Goal: Task Accomplishment & Management: Manage account settings

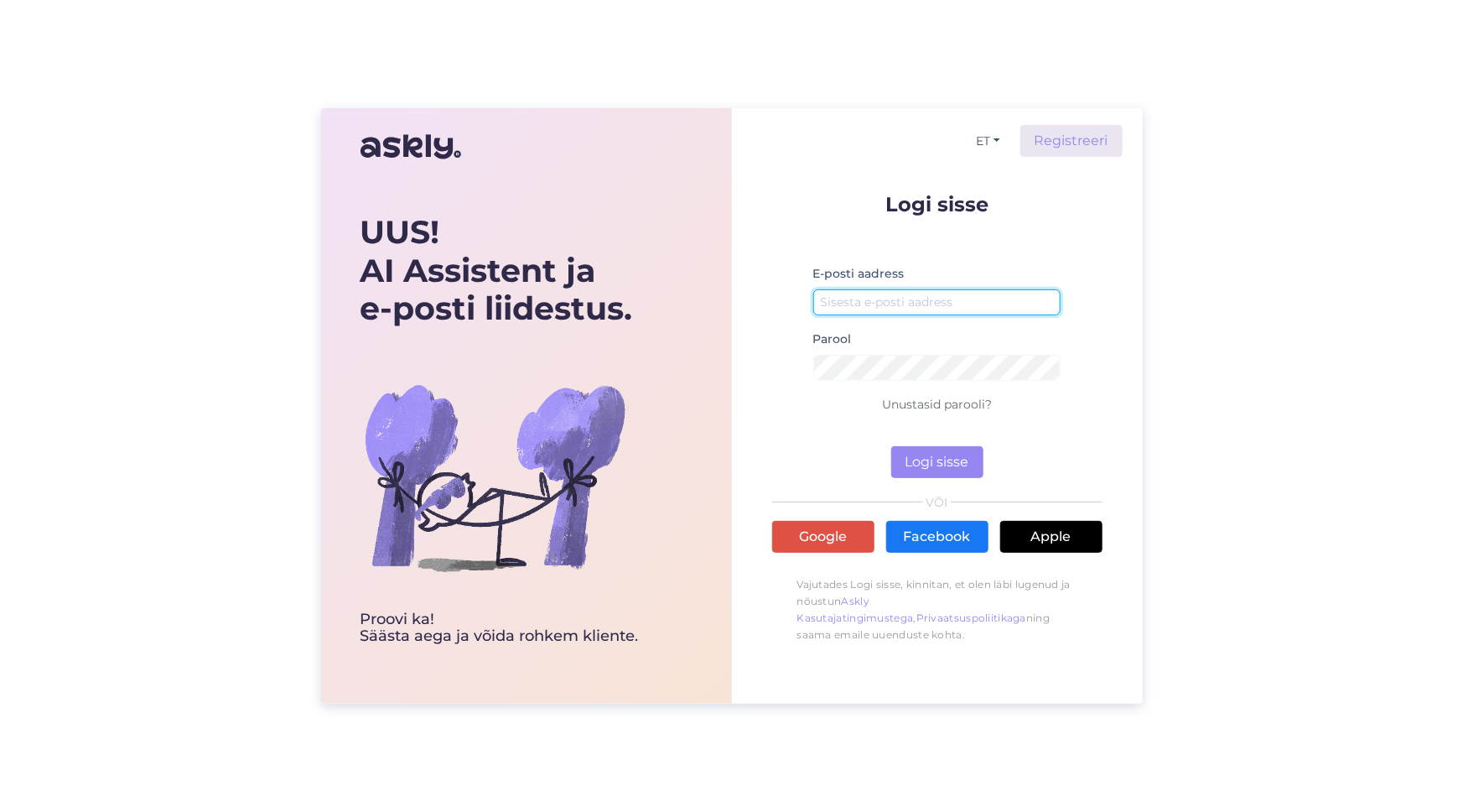
type input "[PERSON_NAME][EMAIL_ADDRESS][DOMAIN_NAME]"
click at [933, 457] on button "Logi sisse" at bounding box center [937, 461] width 92 height 32
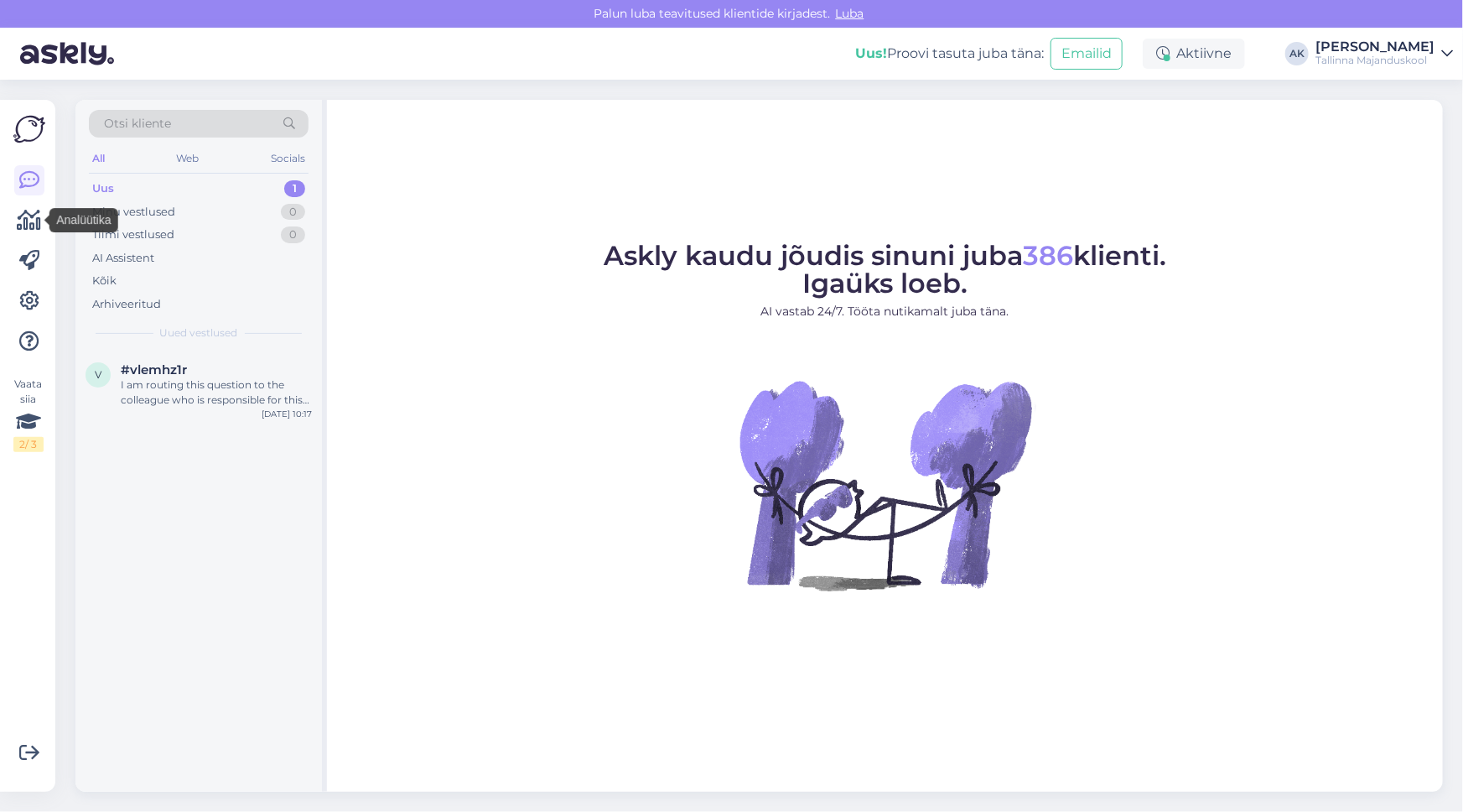
click at [22, 217] on icon at bounding box center [29, 220] width 24 height 20
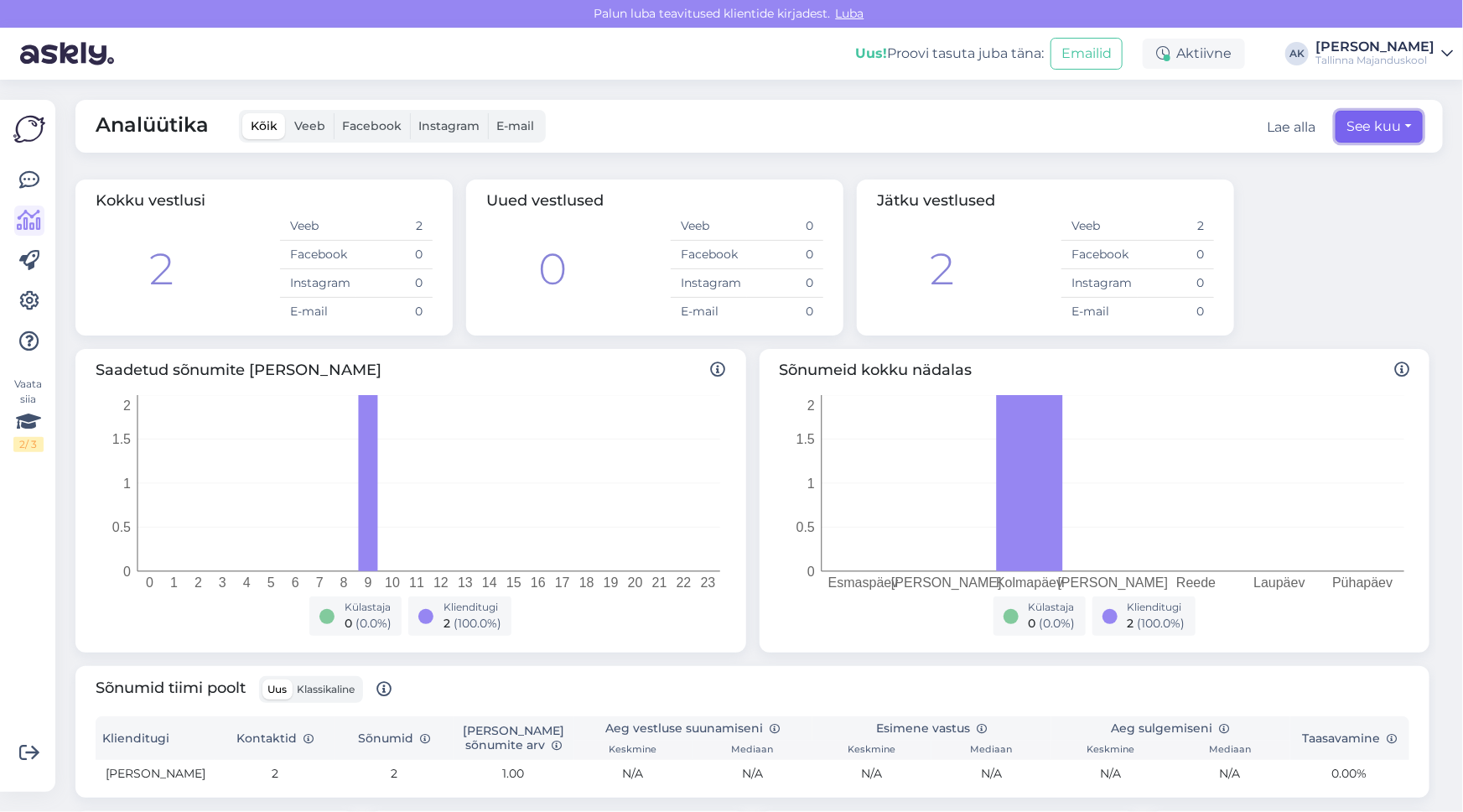
click at [1345, 123] on button "See kuu" at bounding box center [1379, 126] width 87 height 32
select select "9"
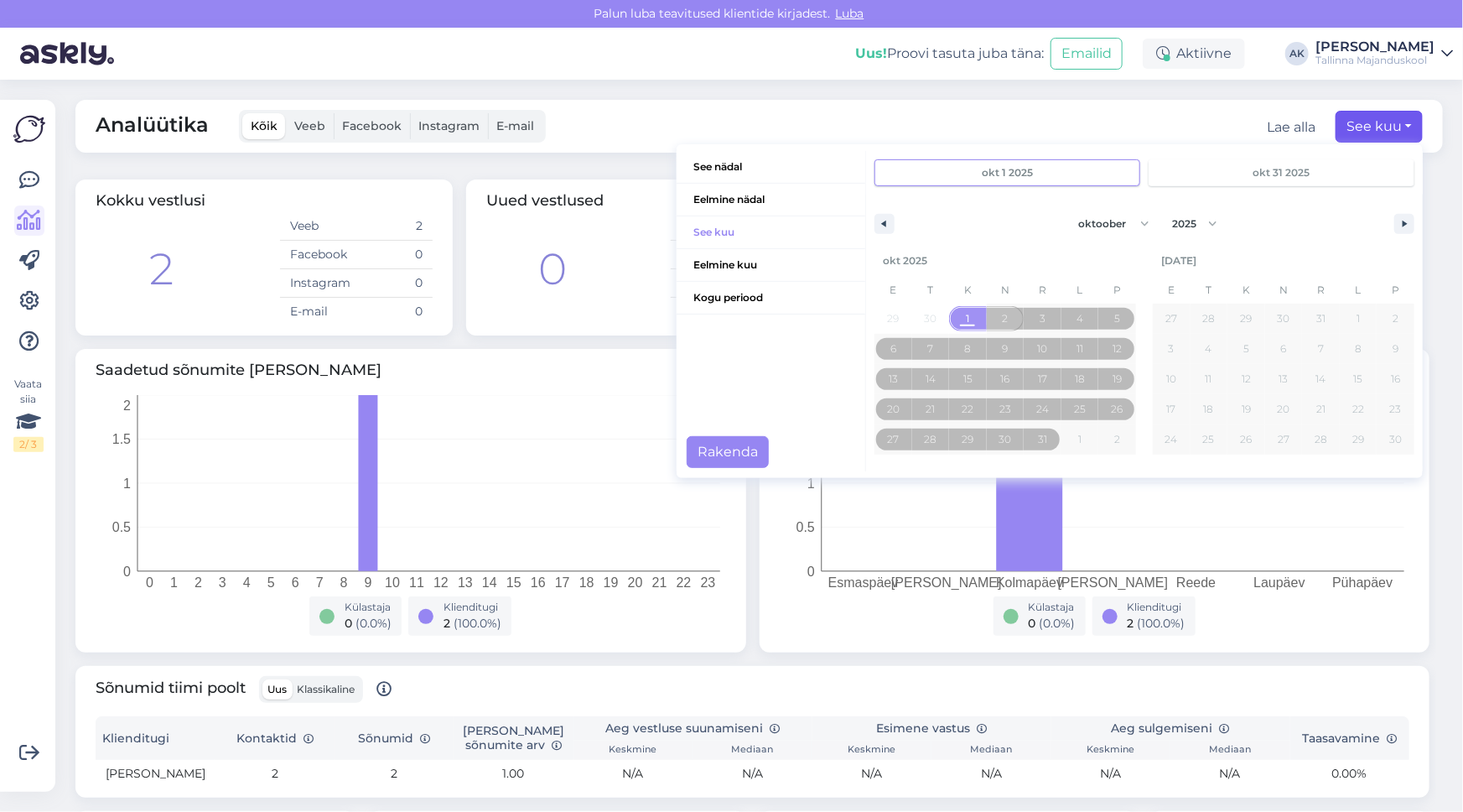
click at [734, 291] on span "Kogu periood" at bounding box center [771, 297] width 189 height 32
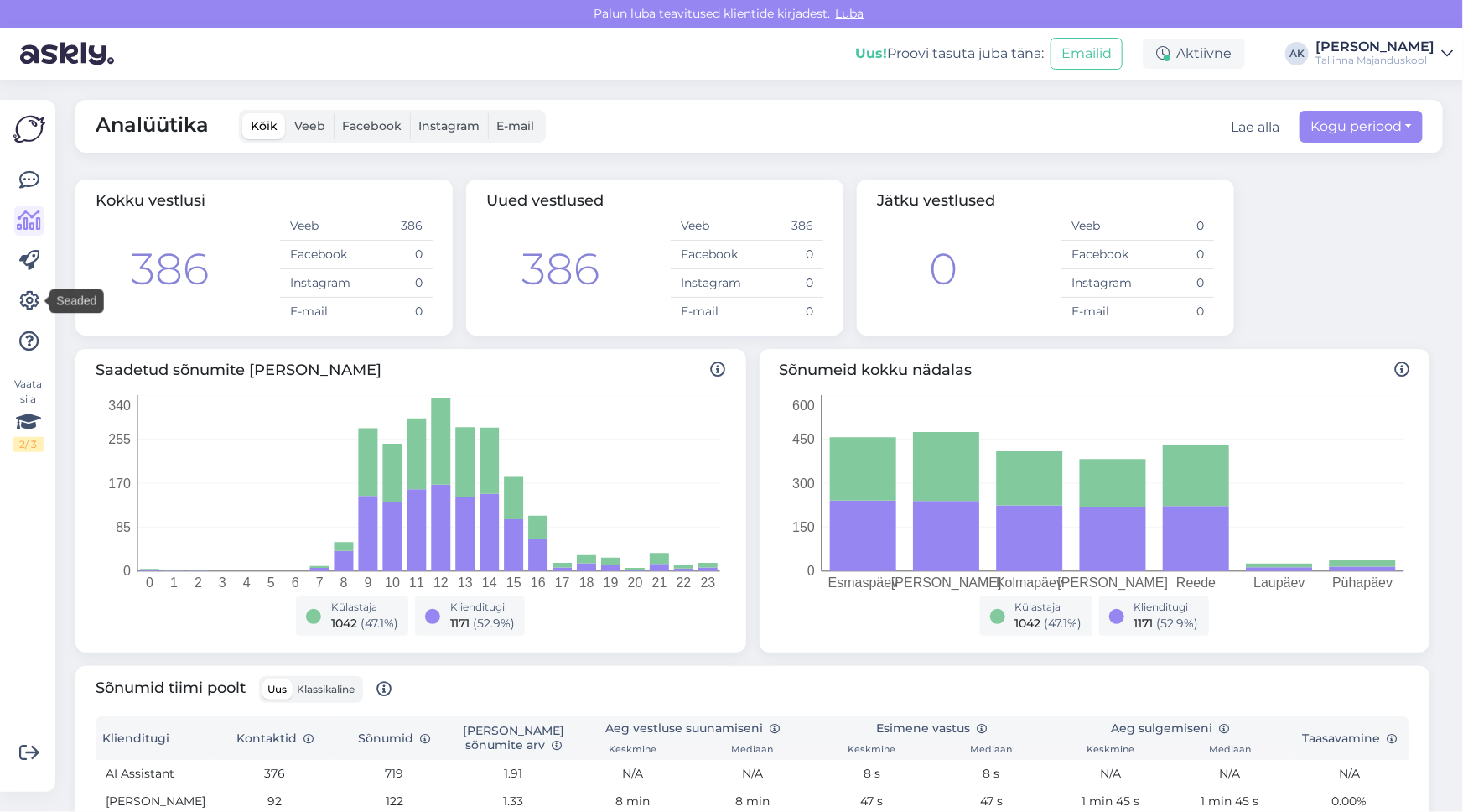
click at [29, 293] on icon at bounding box center [28, 301] width 20 height 20
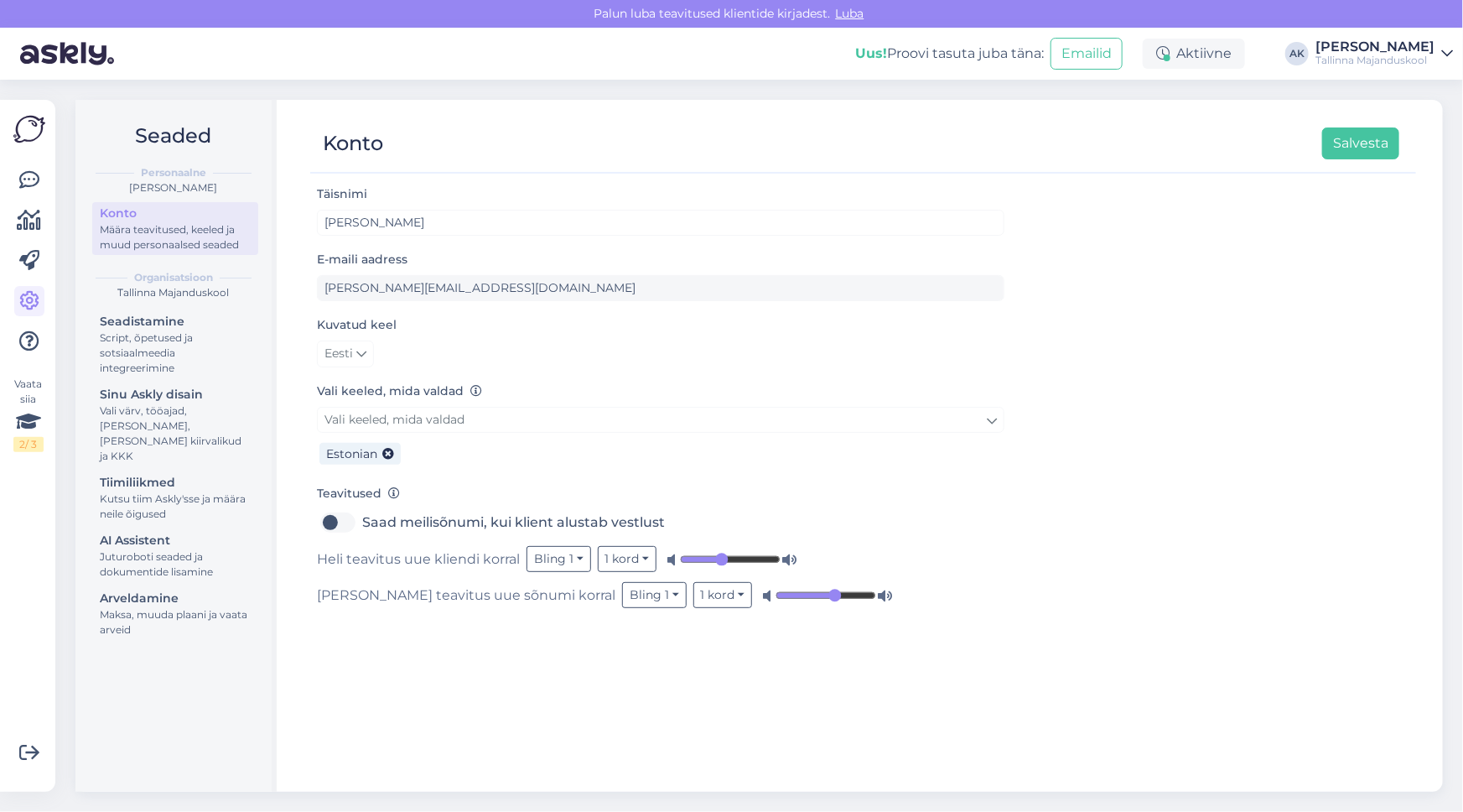
click at [120, 607] on div "Maksa, muuda plaani ja vaata arveid" at bounding box center [175, 621] width 151 height 30
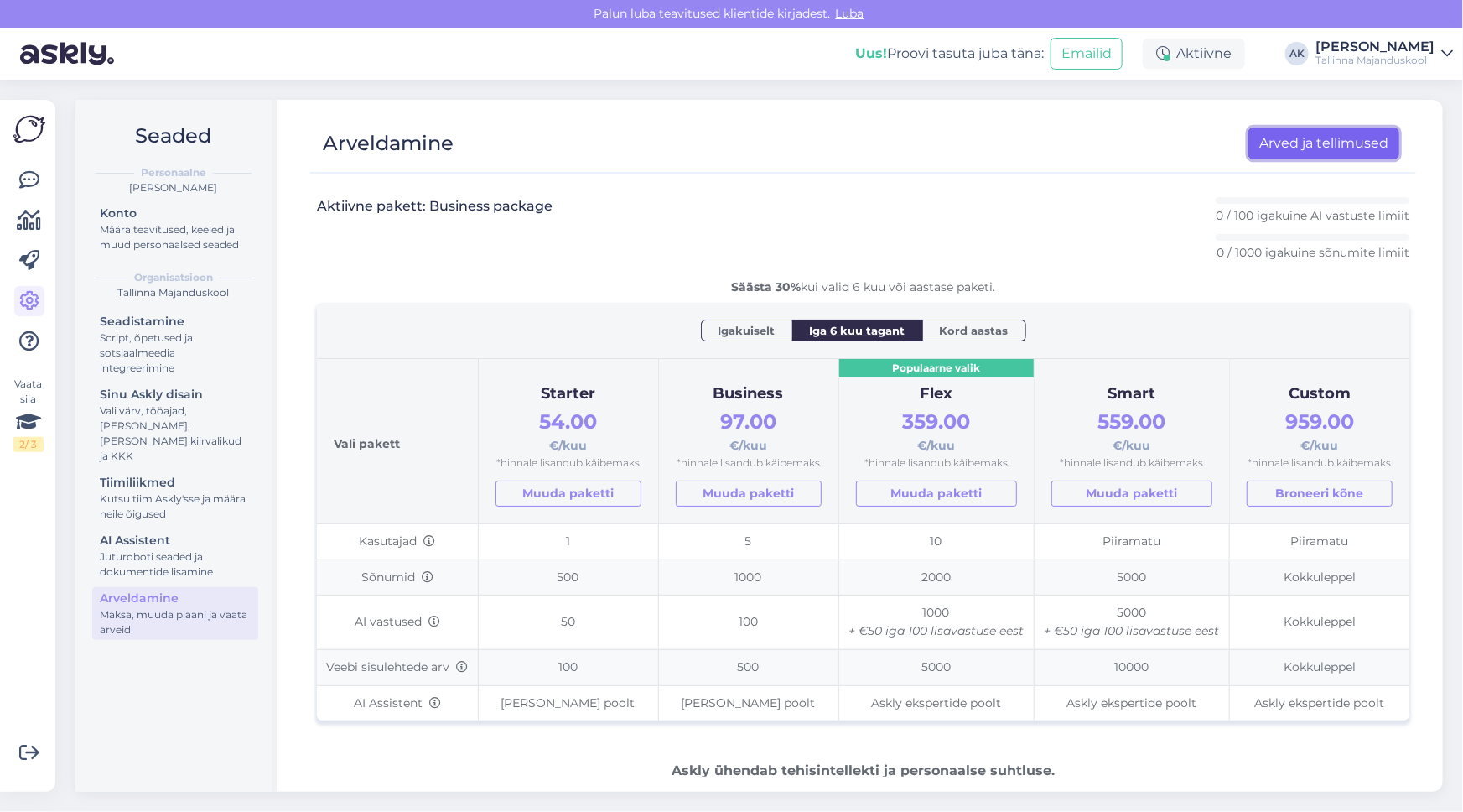
click at [1283, 141] on link "Arved ja tellimused" at bounding box center [1323, 143] width 151 height 32
